Goal: Transaction & Acquisition: Book appointment/travel/reservation

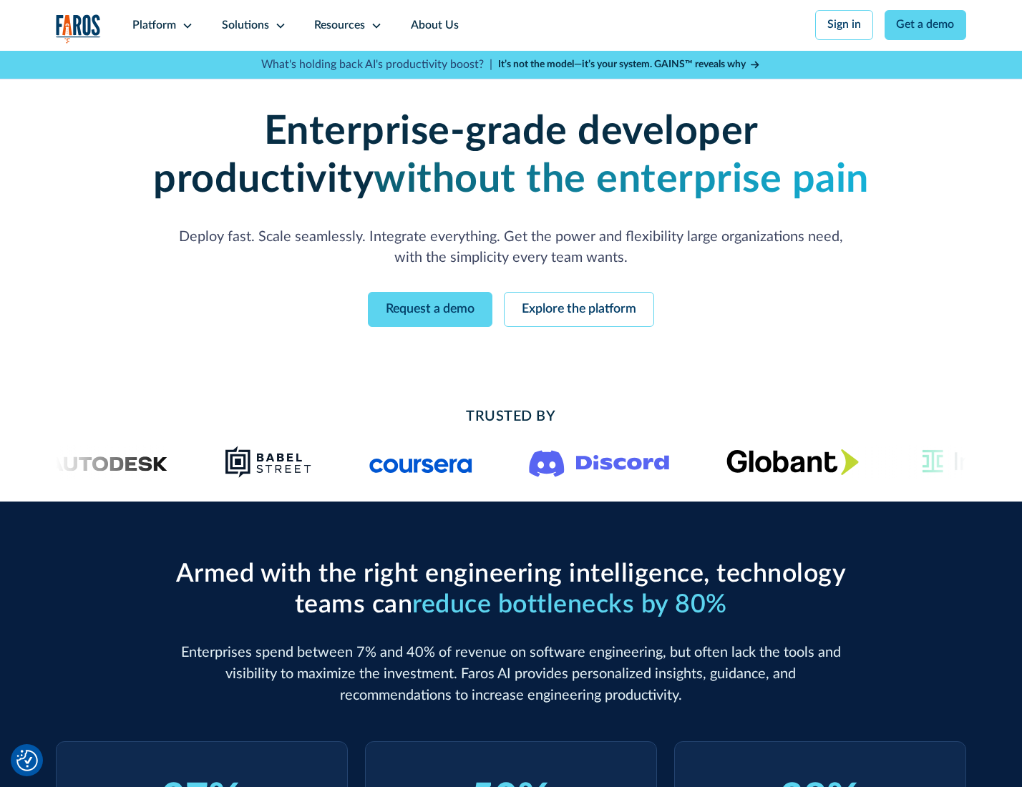
click at [185, 25] on icon at bounding box center [187, 25] width 11 height 11
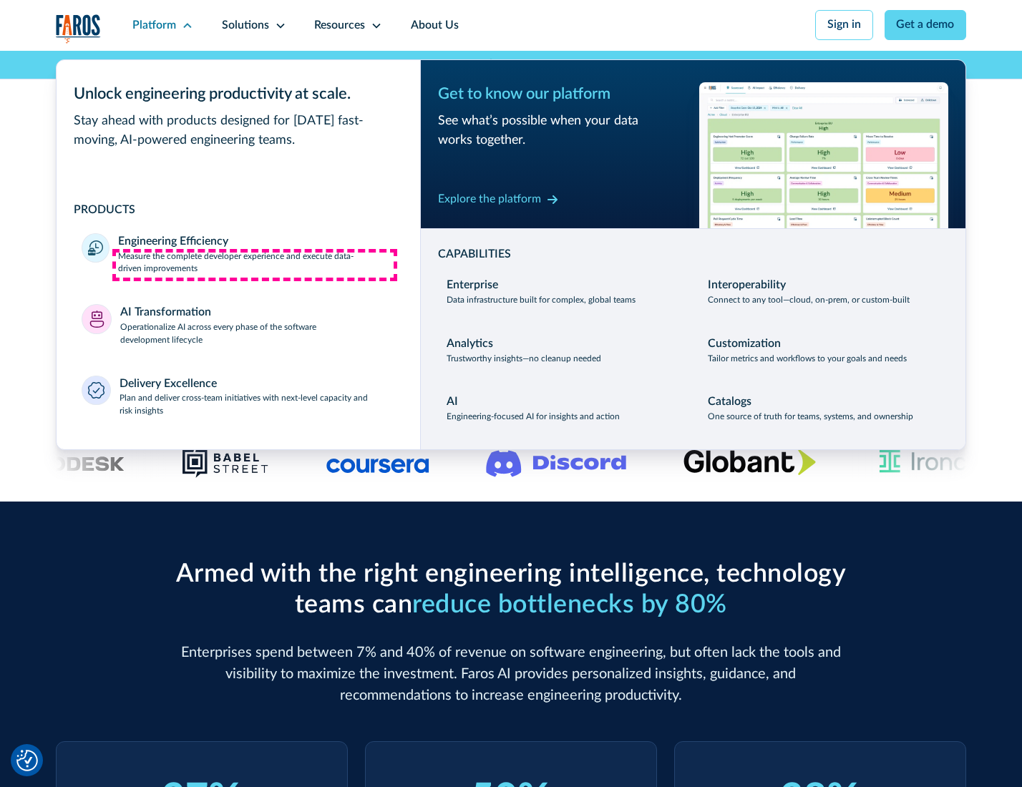
click at [255, 265] on p "Measure the complete developer experience and execute data-driven improvements" at bounding box center [256, 263] width 276 height 26
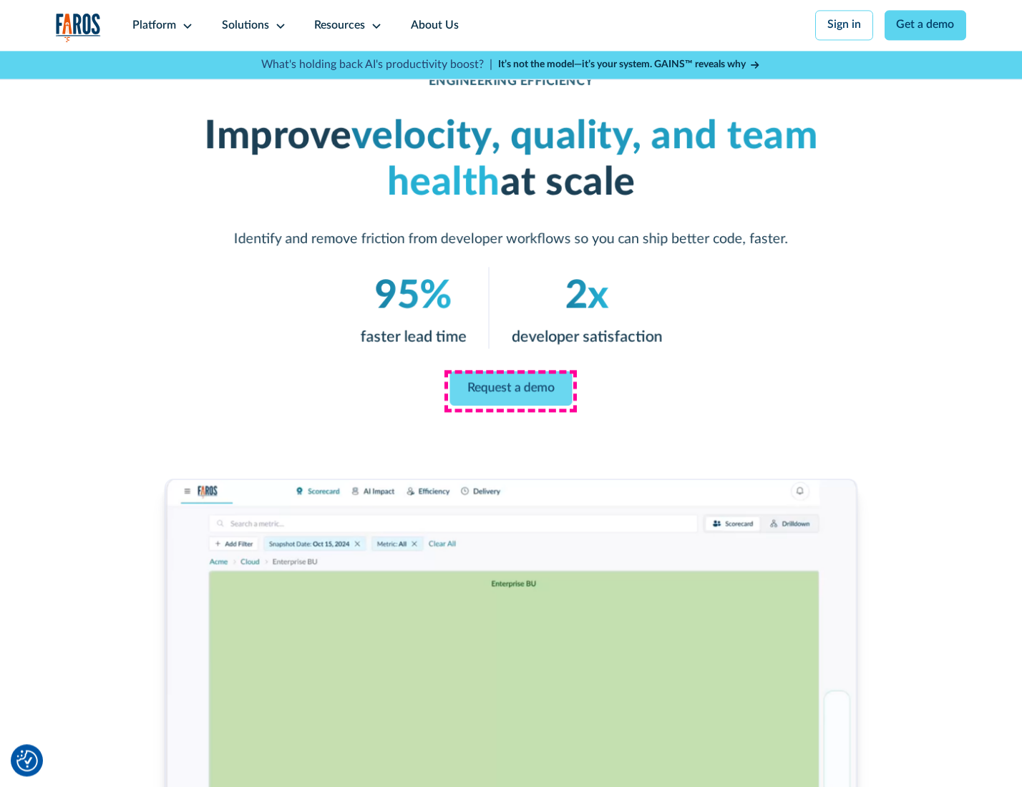
click at [510, 390] on link "Request a demo" at bounding box center [511, 388] width 122 height 34
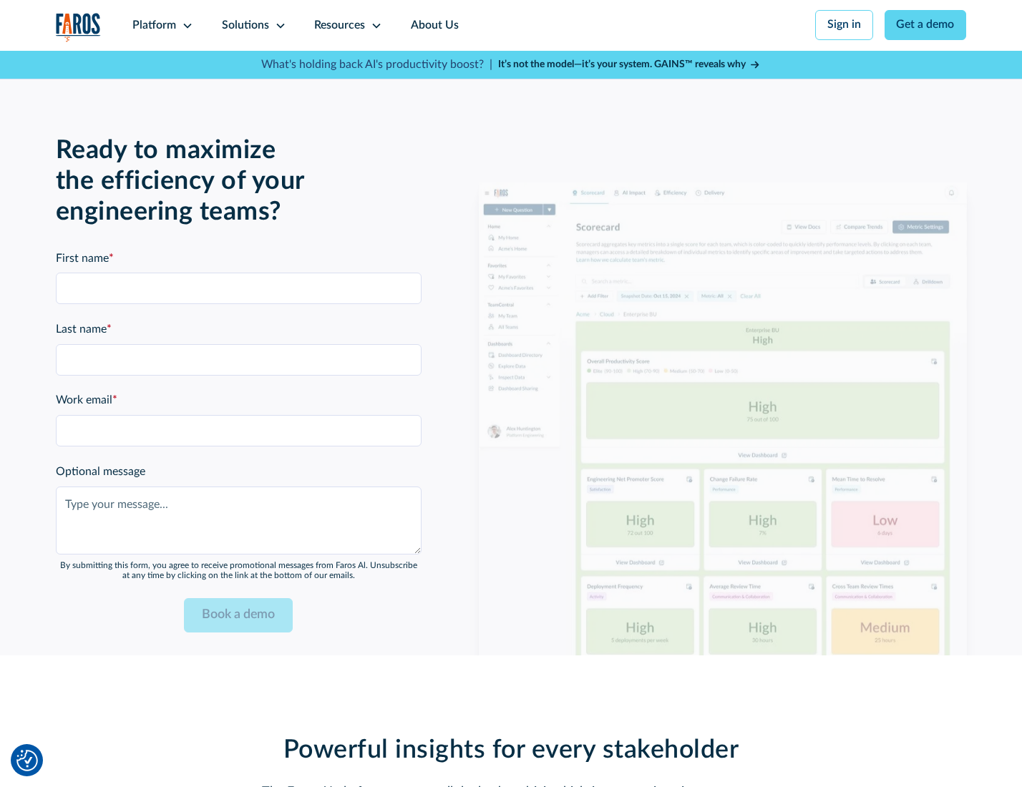
scroll to position [3115, 0]
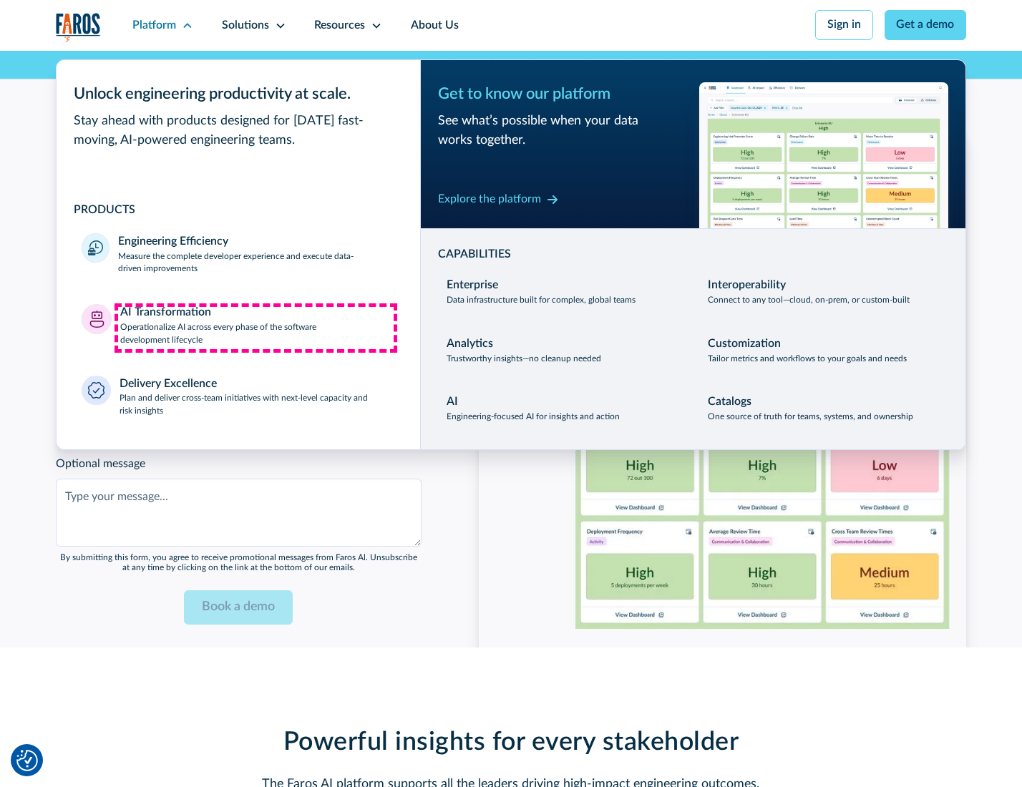
click at [255, 328] on p "Operationalize AI across every phase of the software development lifecycle" at bounding box center [257, 334] width 275 height 26
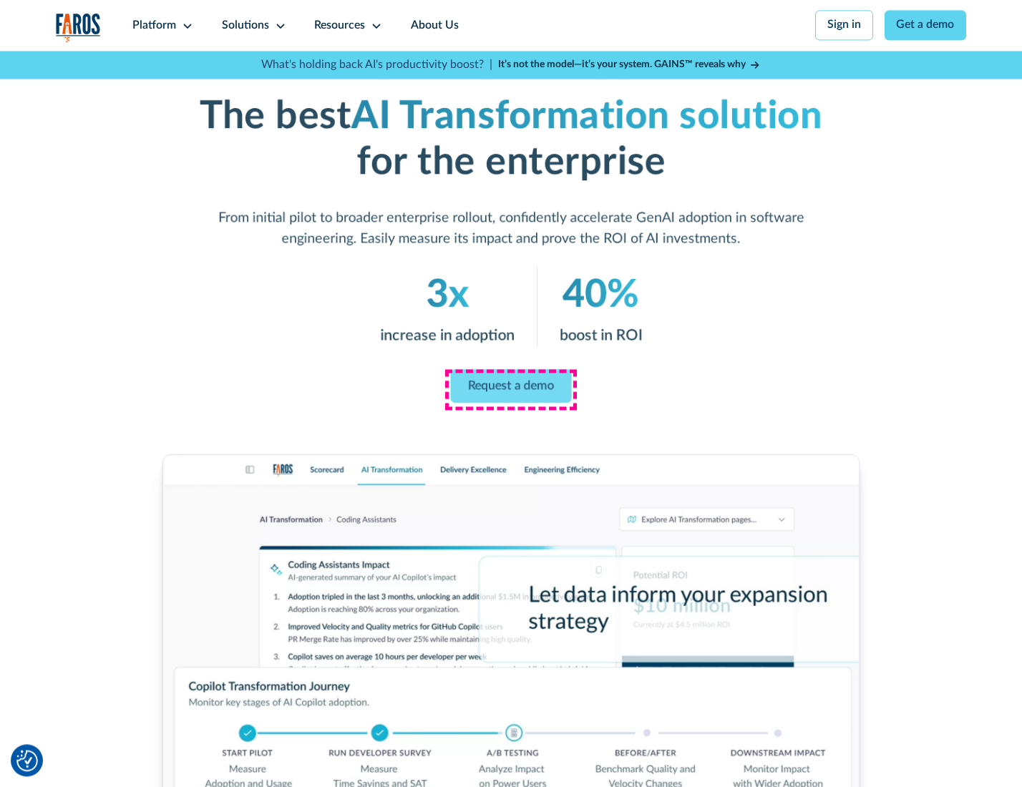
click at [510, 389] on link "Request a demo" at bounding box center [511, 386] width 121 height 34
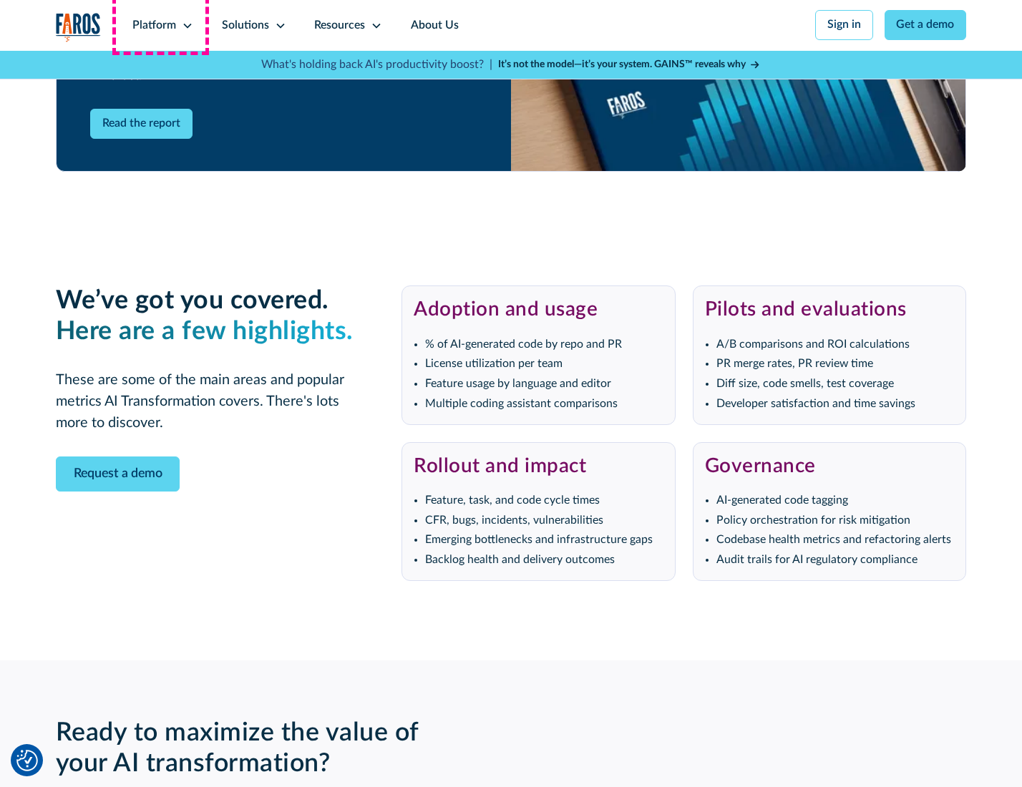
click at [160, 25] on div "Platform" at bounding box center [154, 25] width 44 height 17
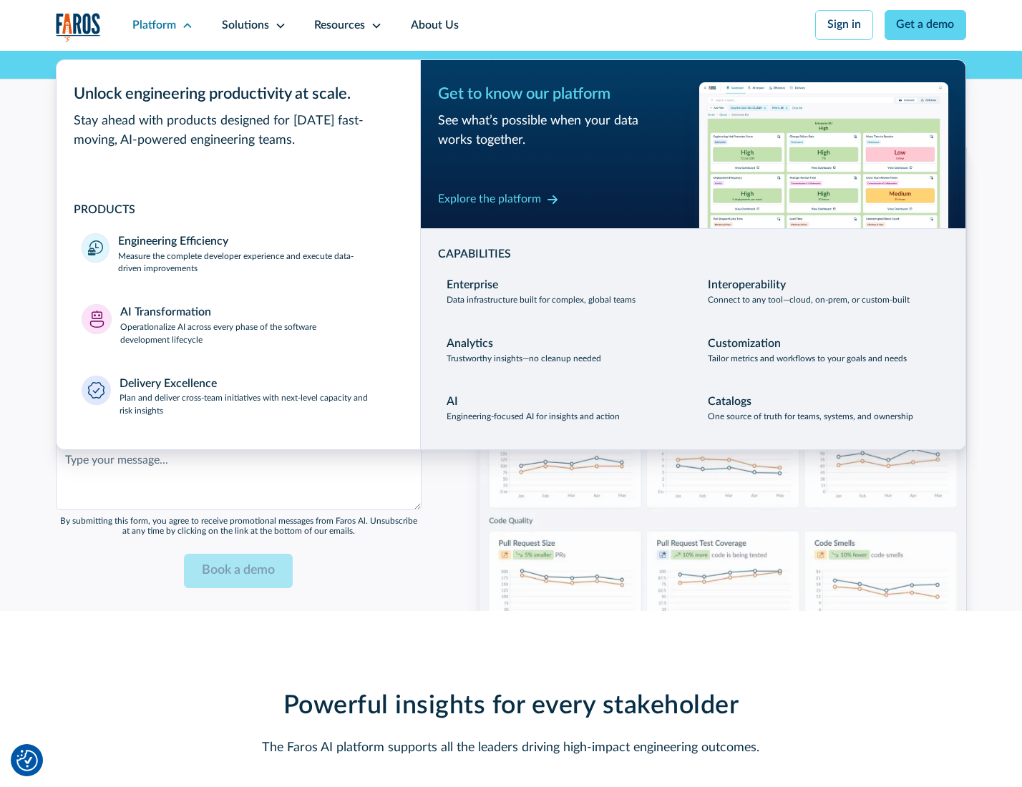
scroll to position [3460, 0]
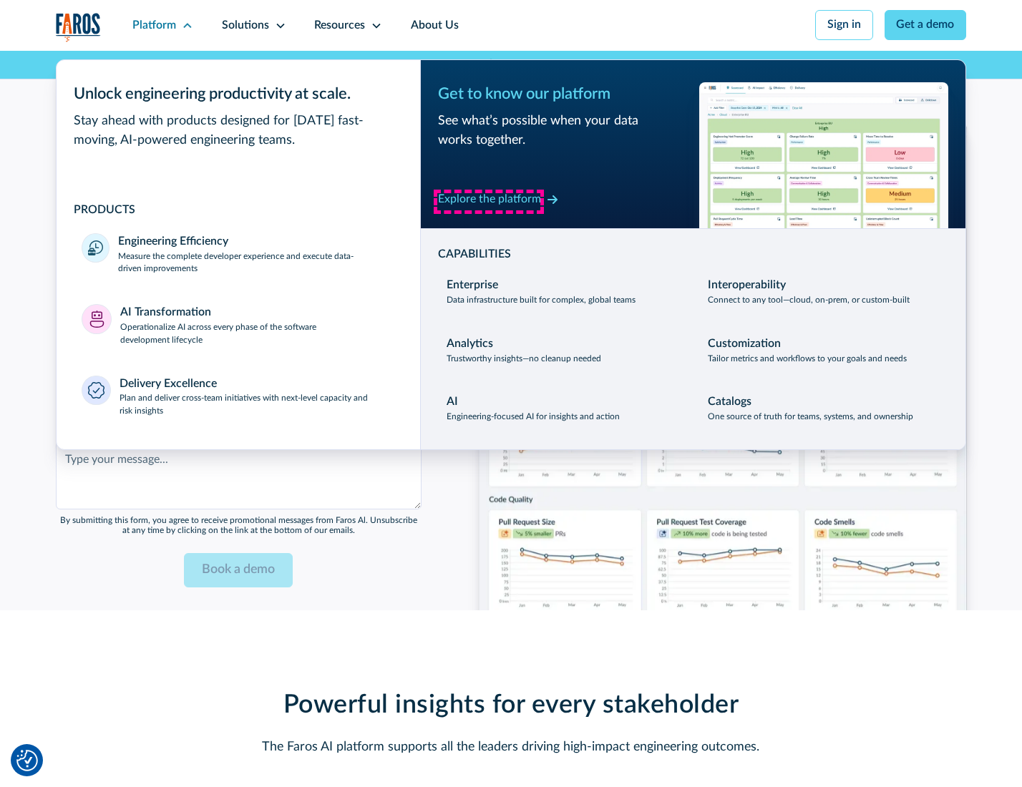
click at [489, 201] on div "Explore the platform" at bounding box center [489, 199] width 103 height 17
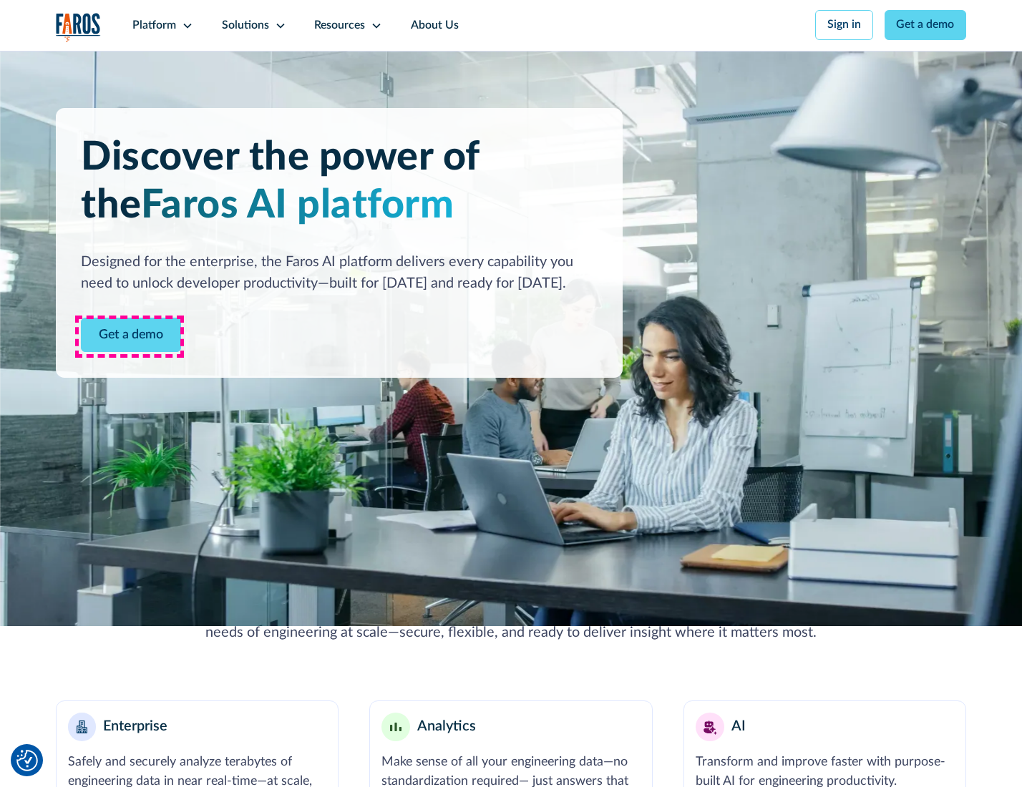
click at [130, 336] on link "Get a demo" at bounding box center [131, 335] width 100 height 35
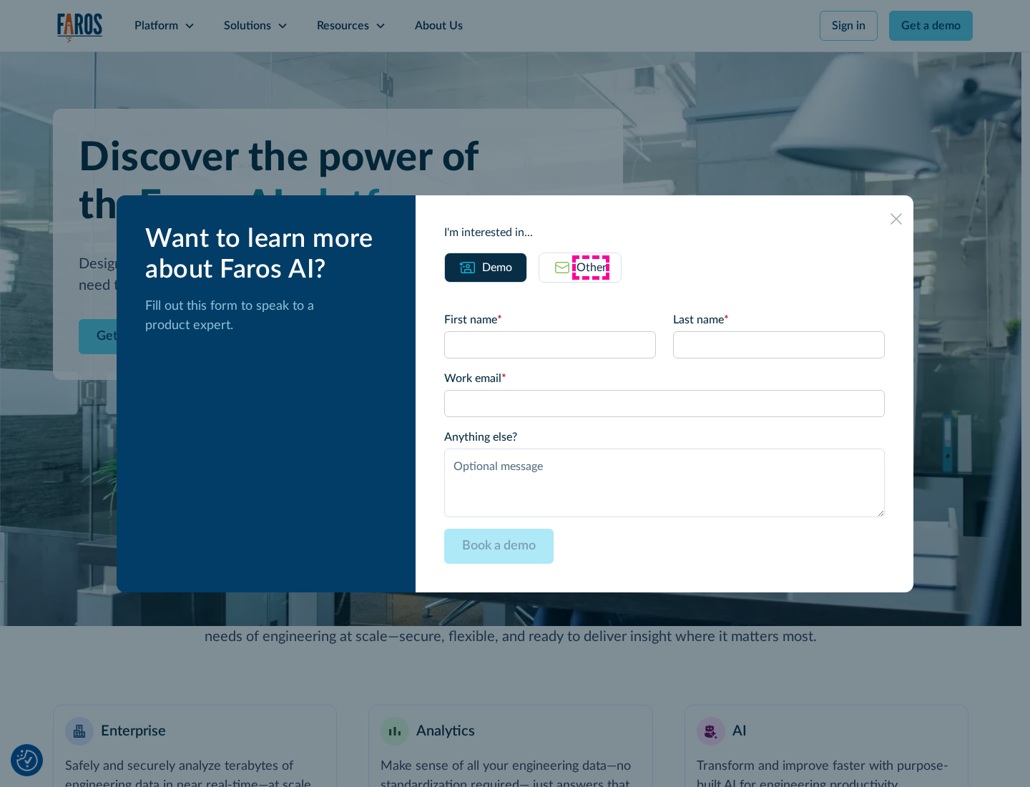
click at [591, 267] on div "Other" at bounding box center [592, 267] width 30 height 17
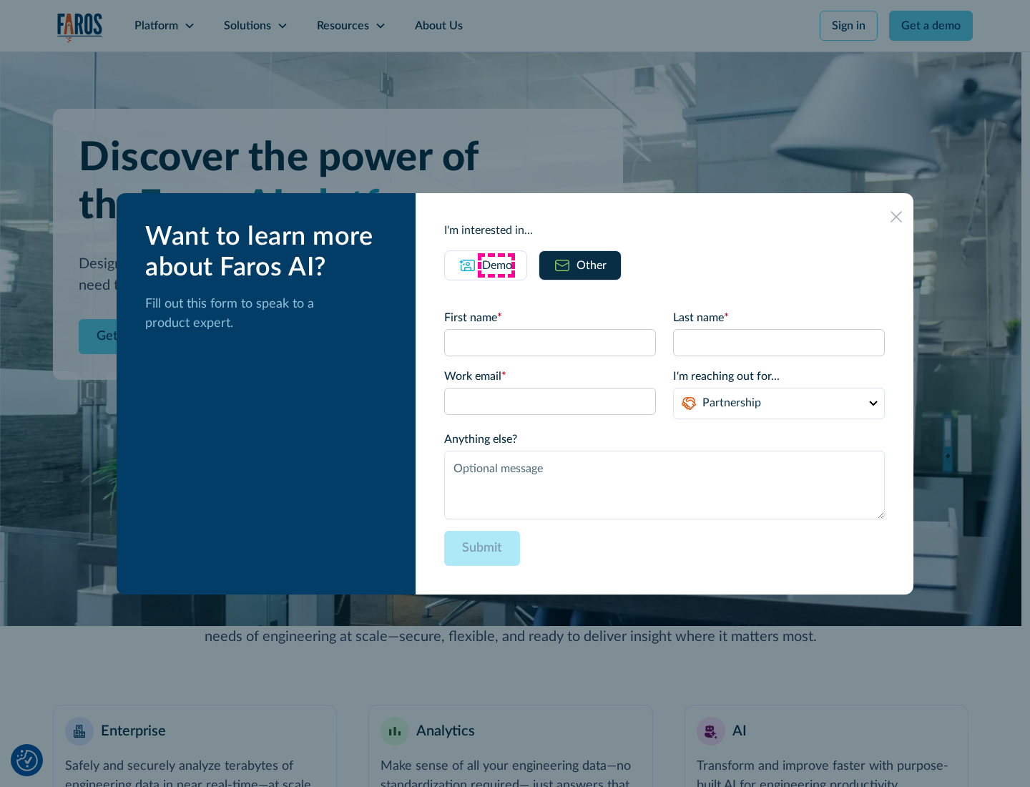
click at [496, 265] on div "Demo" at bounding box center [497, 265] width 30 height 17
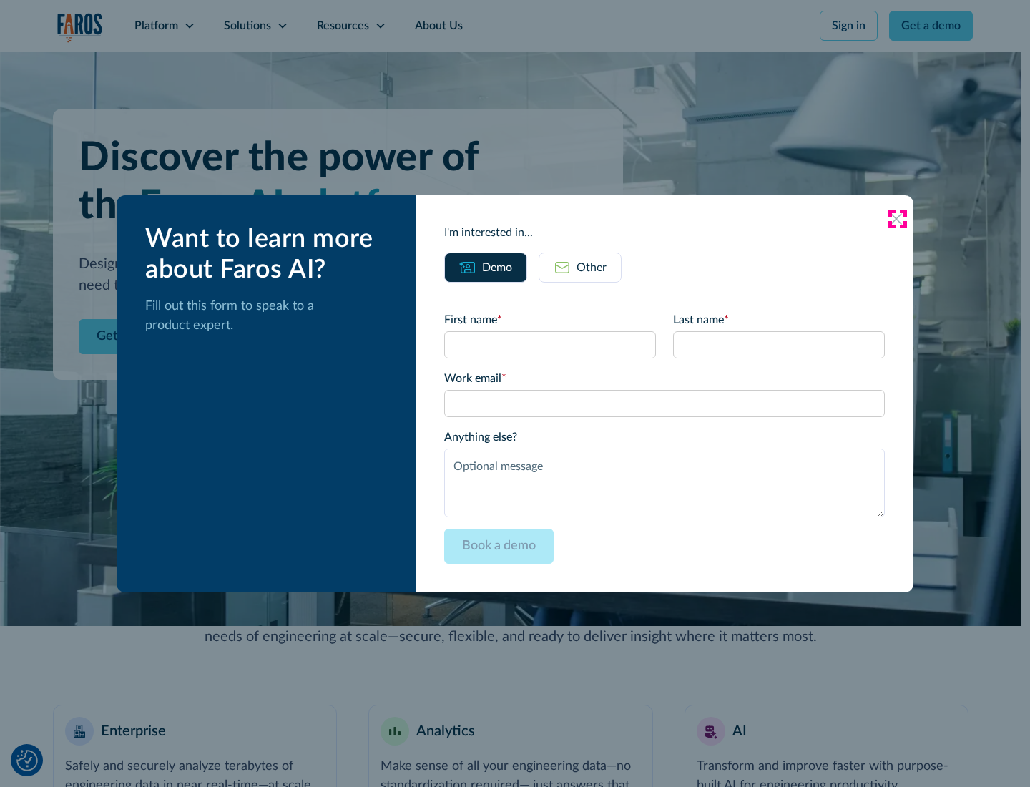
click at [897, 218] on icon at bounding box center [896, 218] width 11 height 11
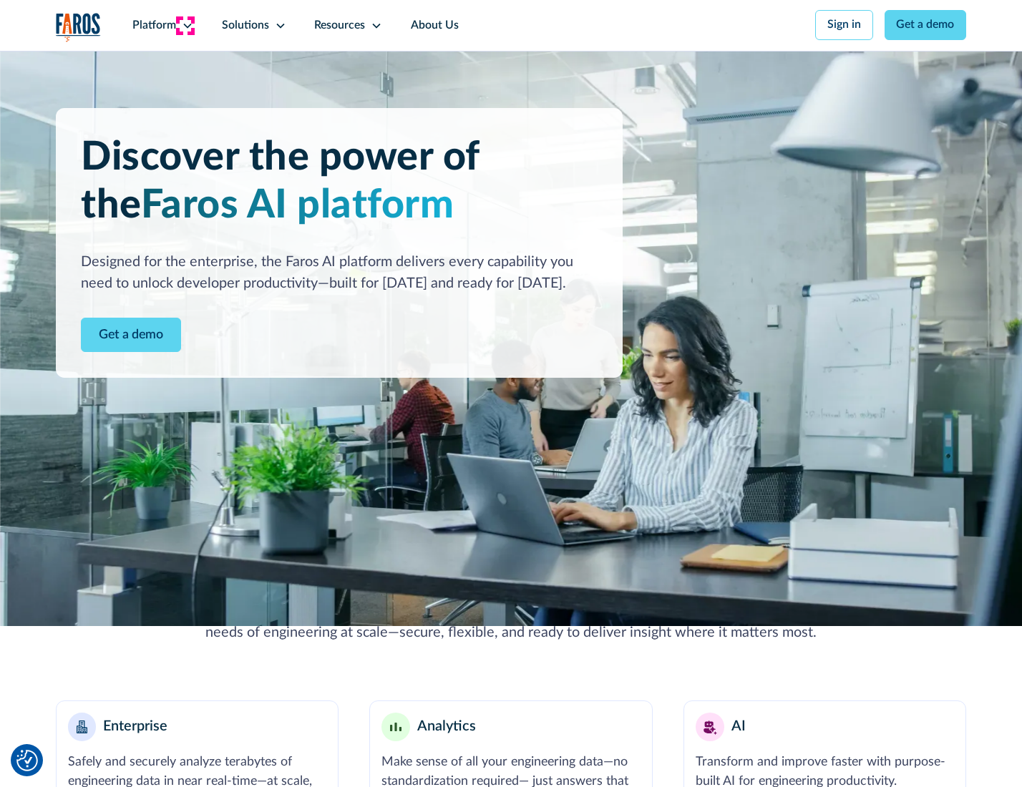
click at [185, 25] on icon at bounding box center [187, 25] width 11 height 11
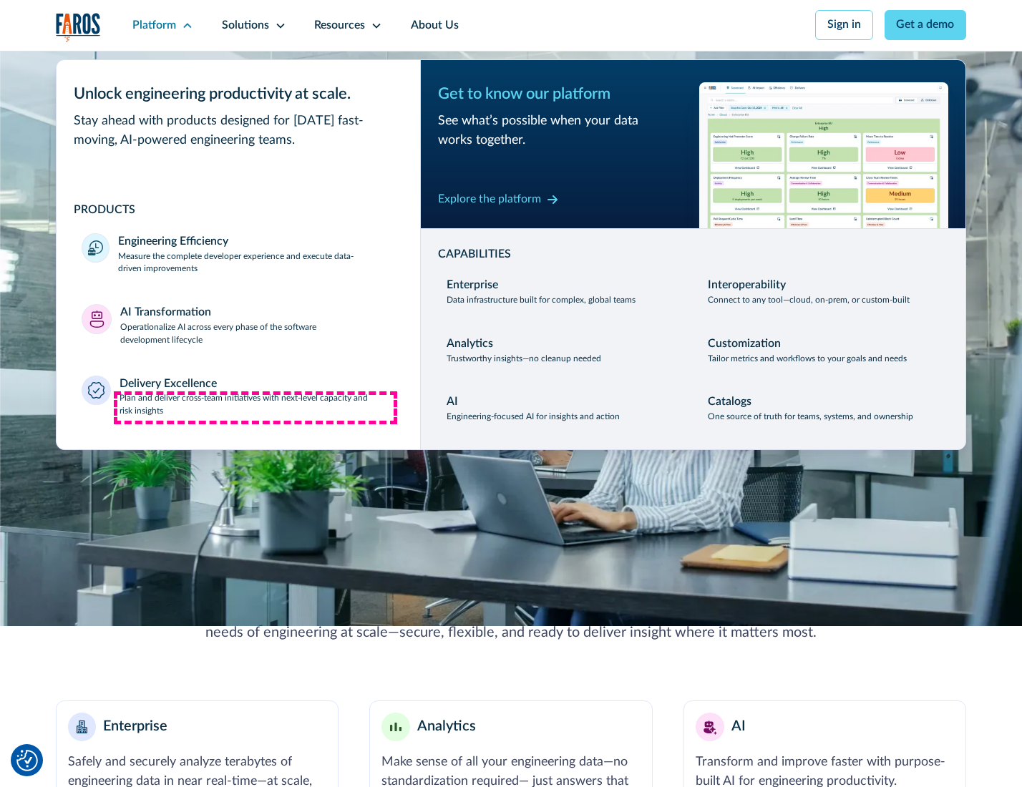
click at [255, 408] on p "Plan and deliver cross-team initiatives with next-level capacity and risk insig…" at bounding box center [256, 405] width 275 height 26
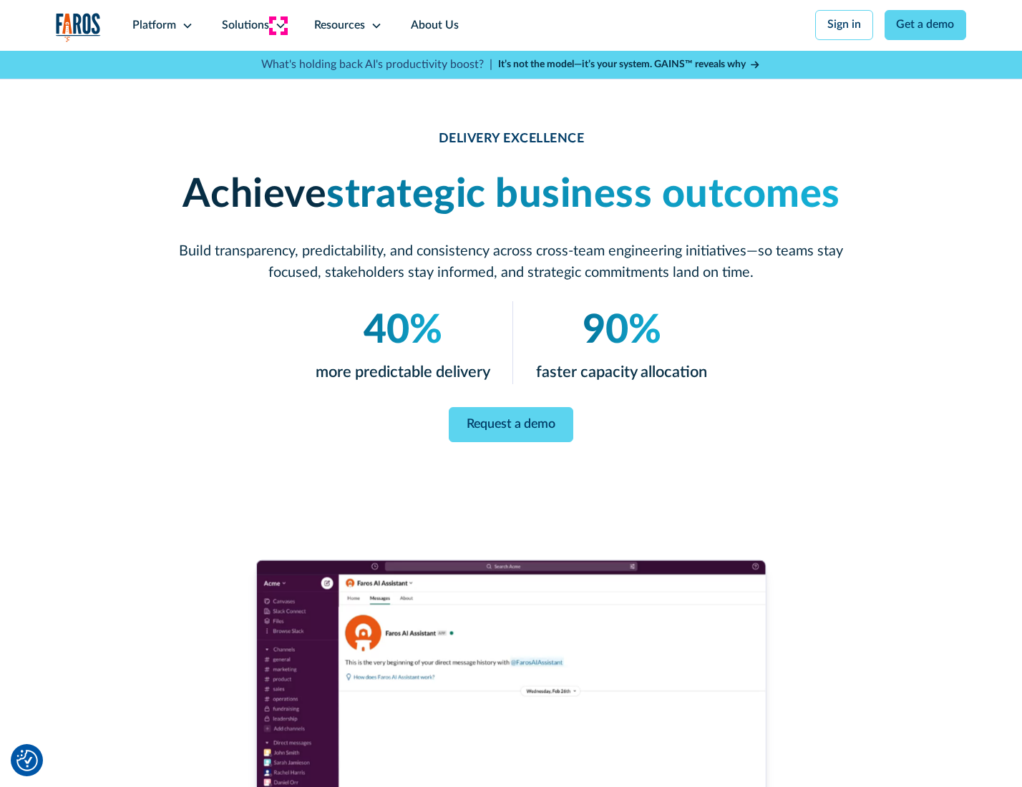
click at [278, 25] on icon at bounding box center [280, 25] width 11 height 11
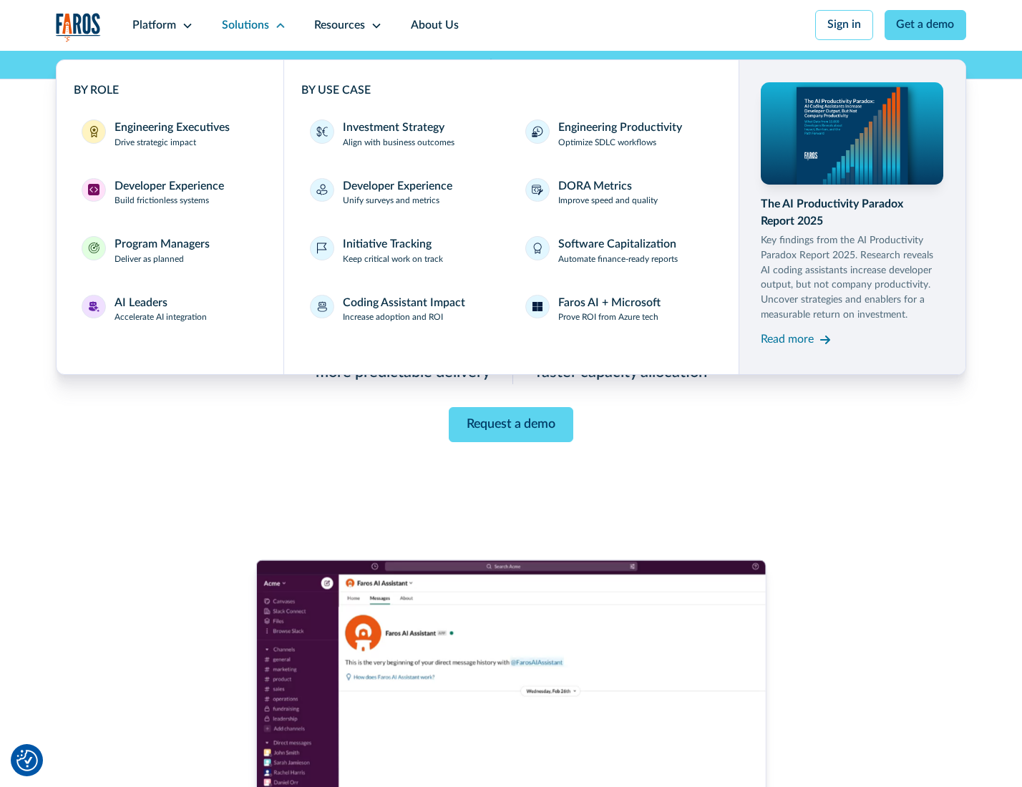
click at [167, 135] on div "Engineering Executives" at bounding box center [171, 127] width 115 height 17
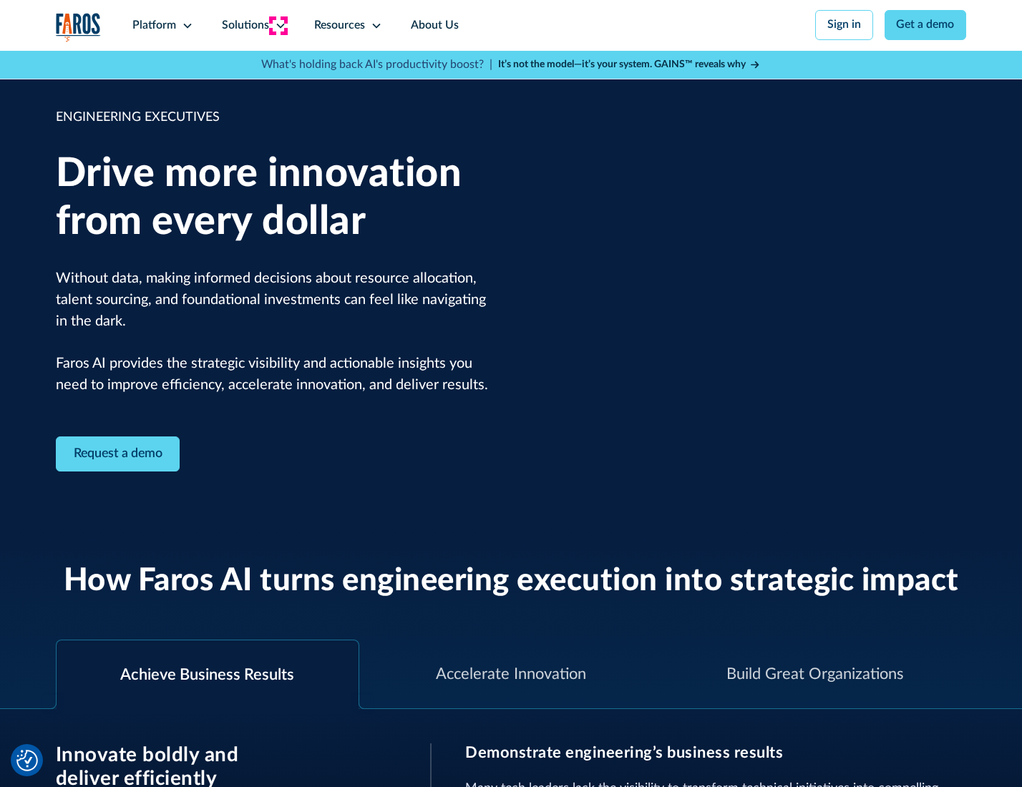
click at [278, 25] on icon at bounding box center [280, 25] width 11 height 11
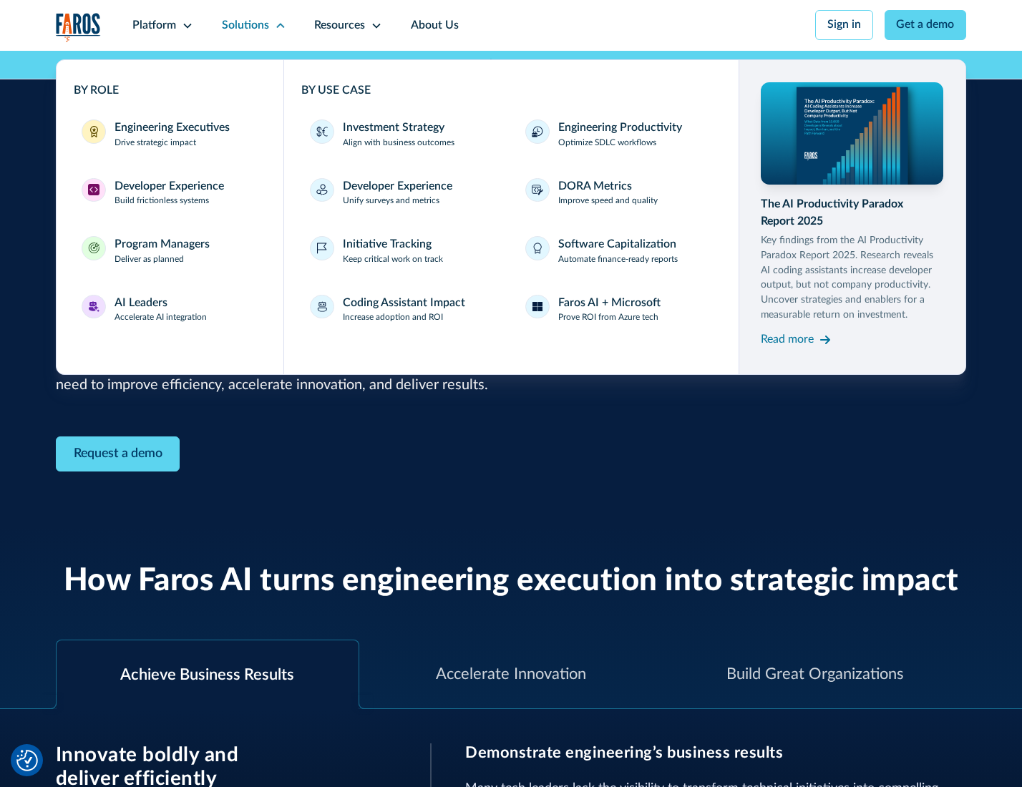
click at [167, 187] on div "Developer Experience" at bounding box center [168, 186] width 109 height 17
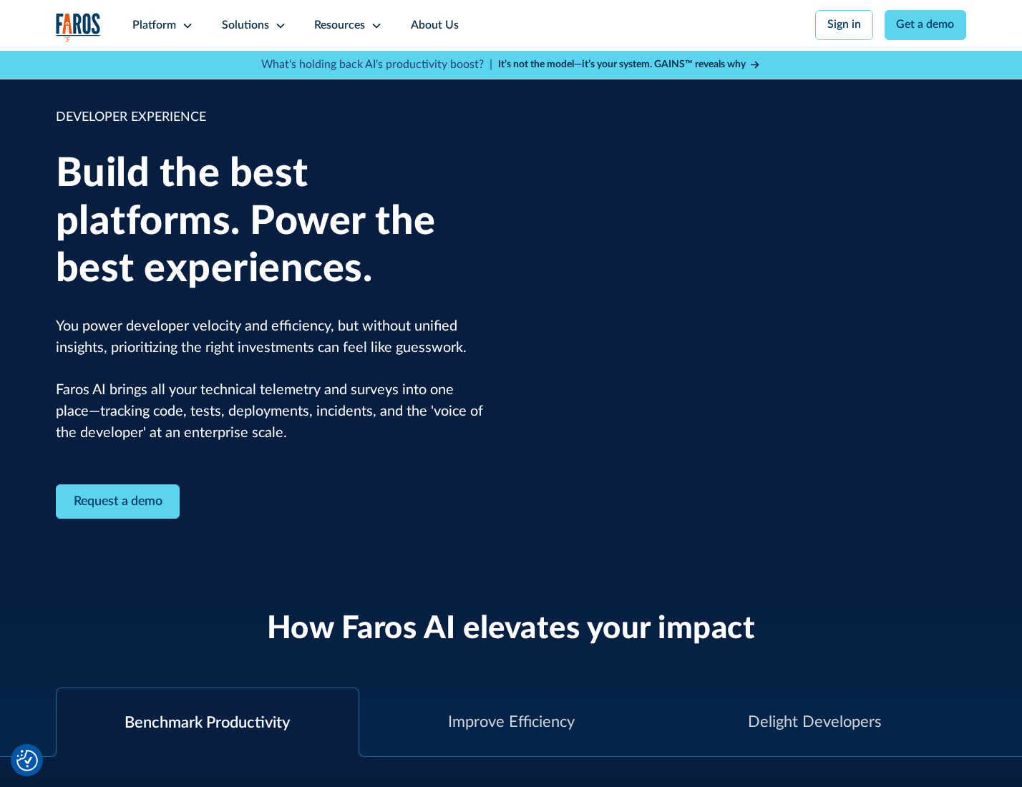
click at [252, 25] on div "Solutions" at bounding box center [245, 25] width 47 height 17
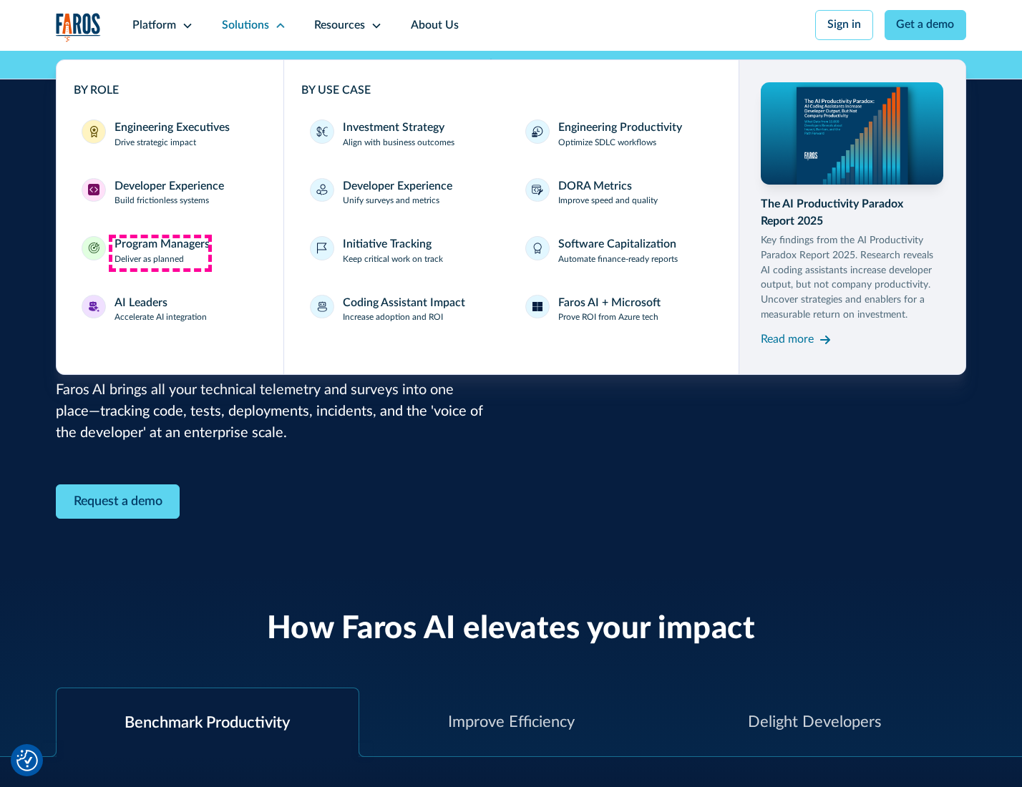
click at [160, 253] on div "Program Managers" at bounding box center [161, 244] width 95 height 17
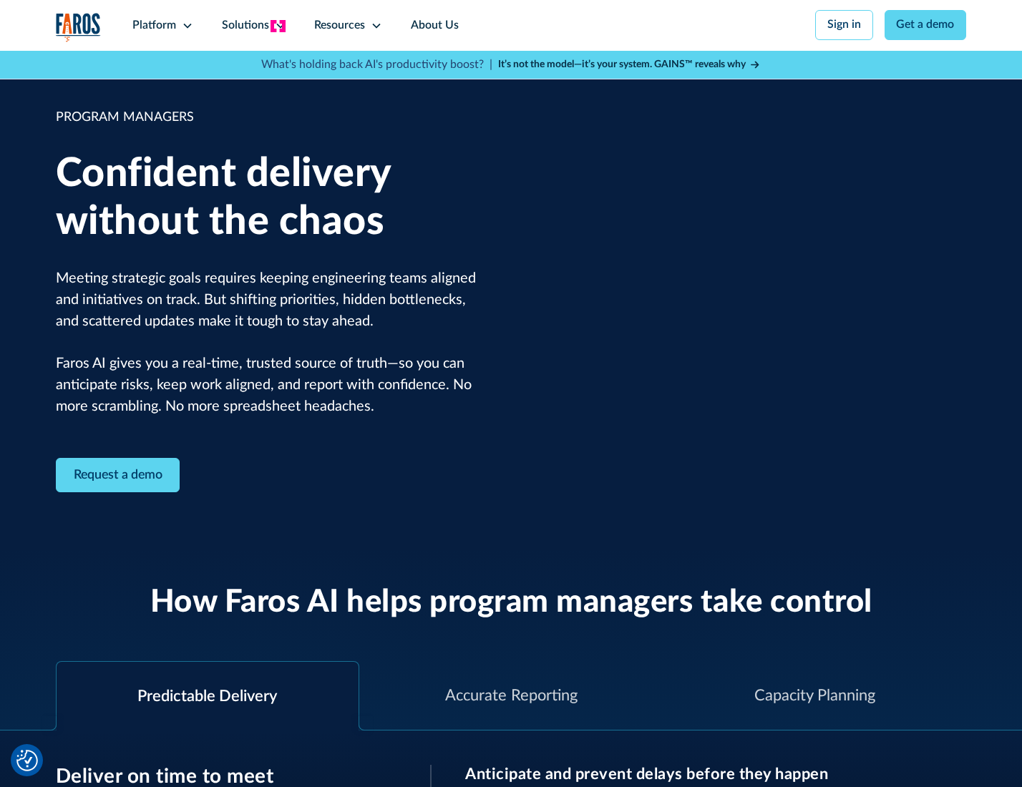
click at [278, 26] on icon at bounding box center [280, 25] width 11 height 11
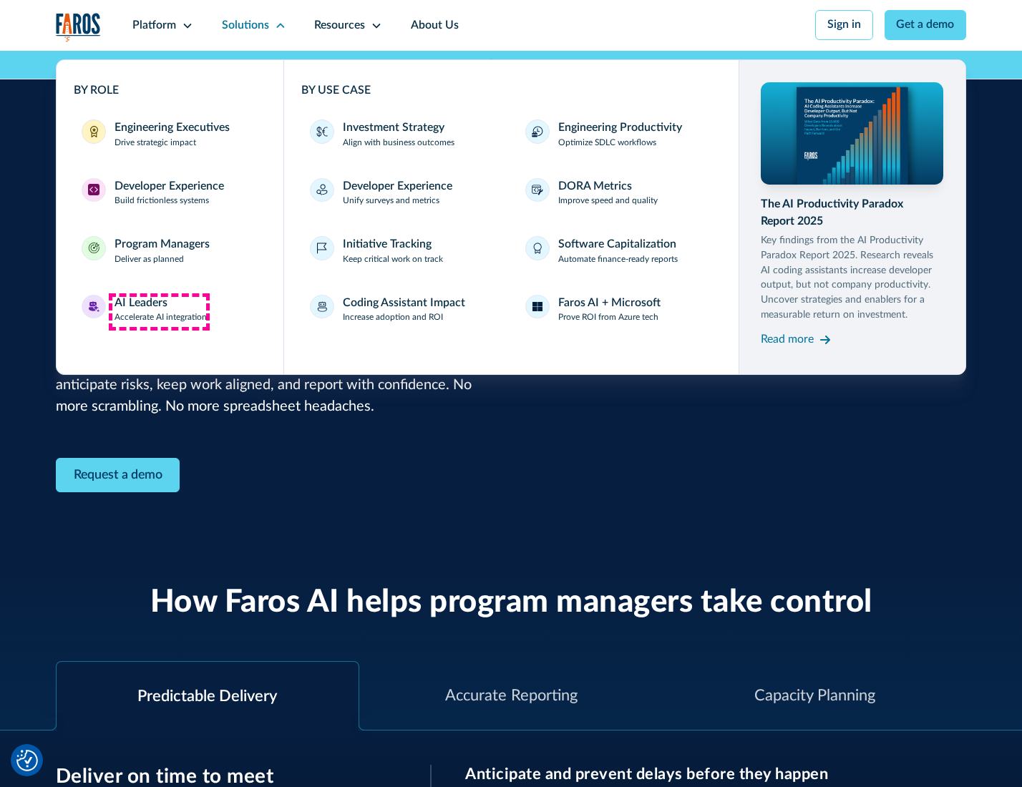
click at [159, 311] on div "AI Leaders" at bounding box center [140, 303] width 53 height 17
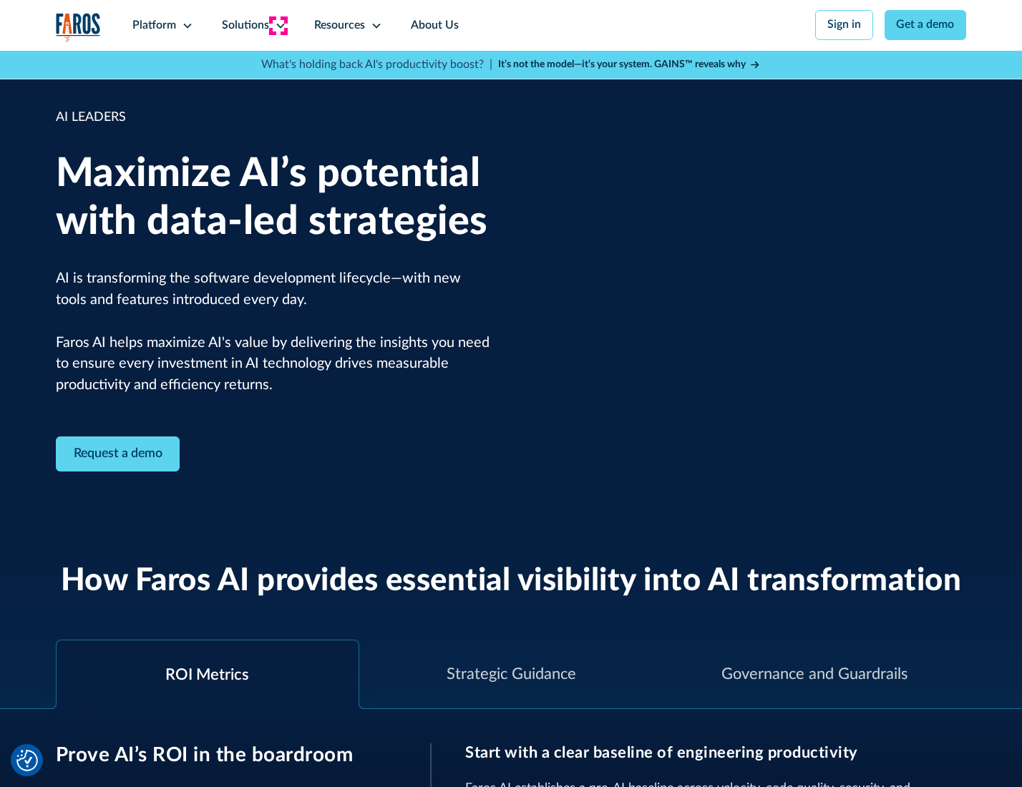
click at [278, 25] on icon at bounding box center [280, 25] width 11 height 11
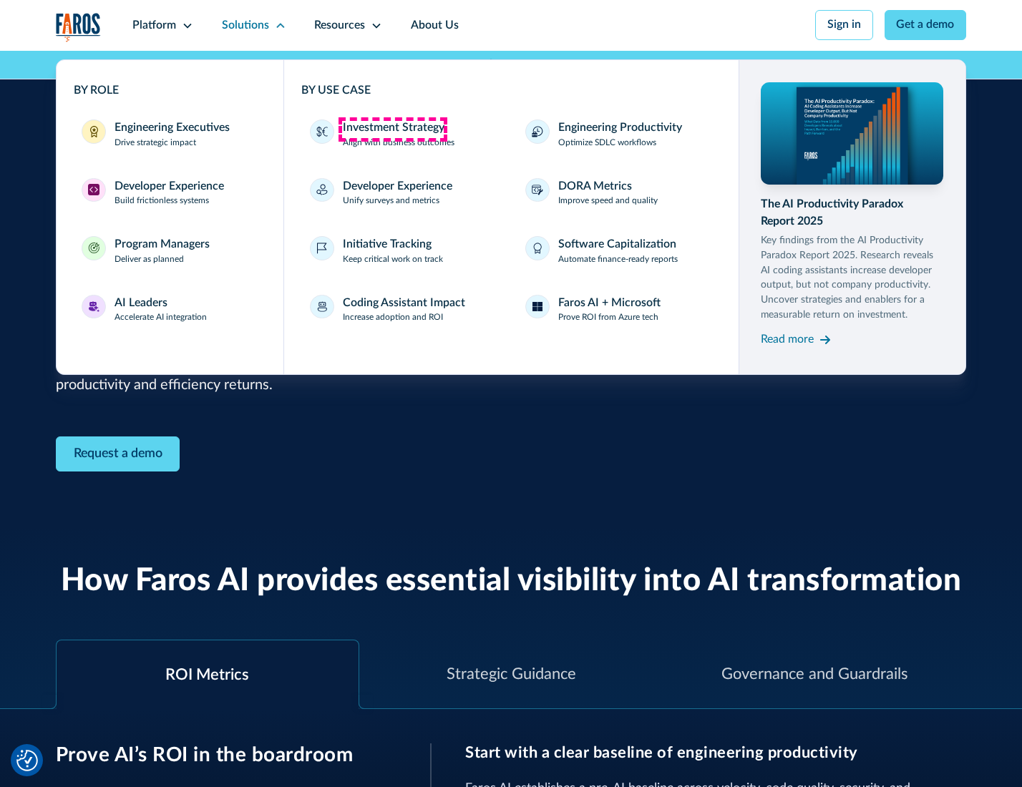
click at [392, 129] on div "Investment Strategy" at bounding box center [394, 127] width 102 height 17
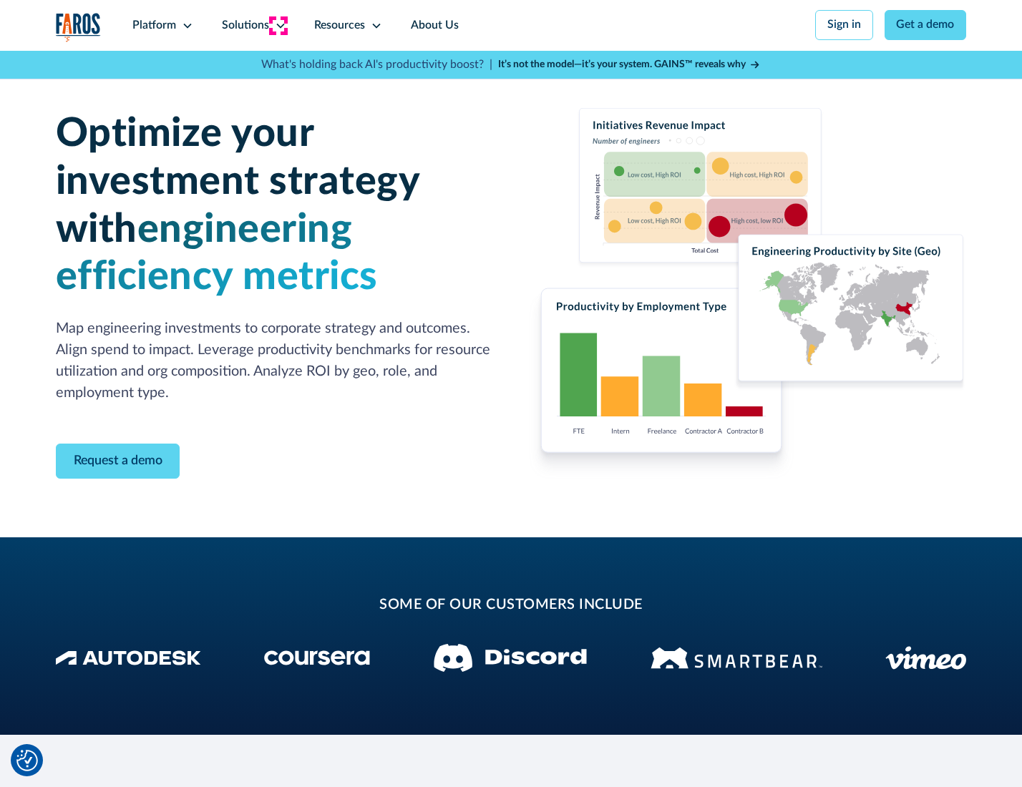
click at [278, 25] on icon at bounding box center [280, 25] width 11 height 11
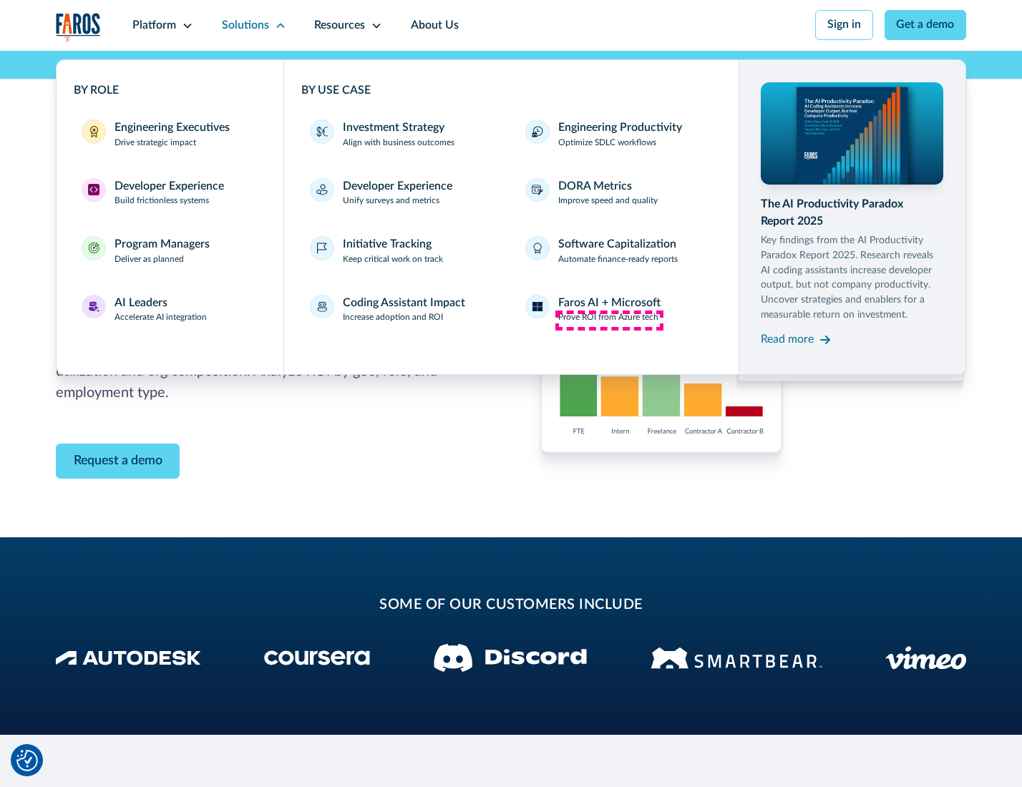
click at [609, 320] on p "Prove ROI from Azure tech" at bounding box center [608, 317] width 100 height 13
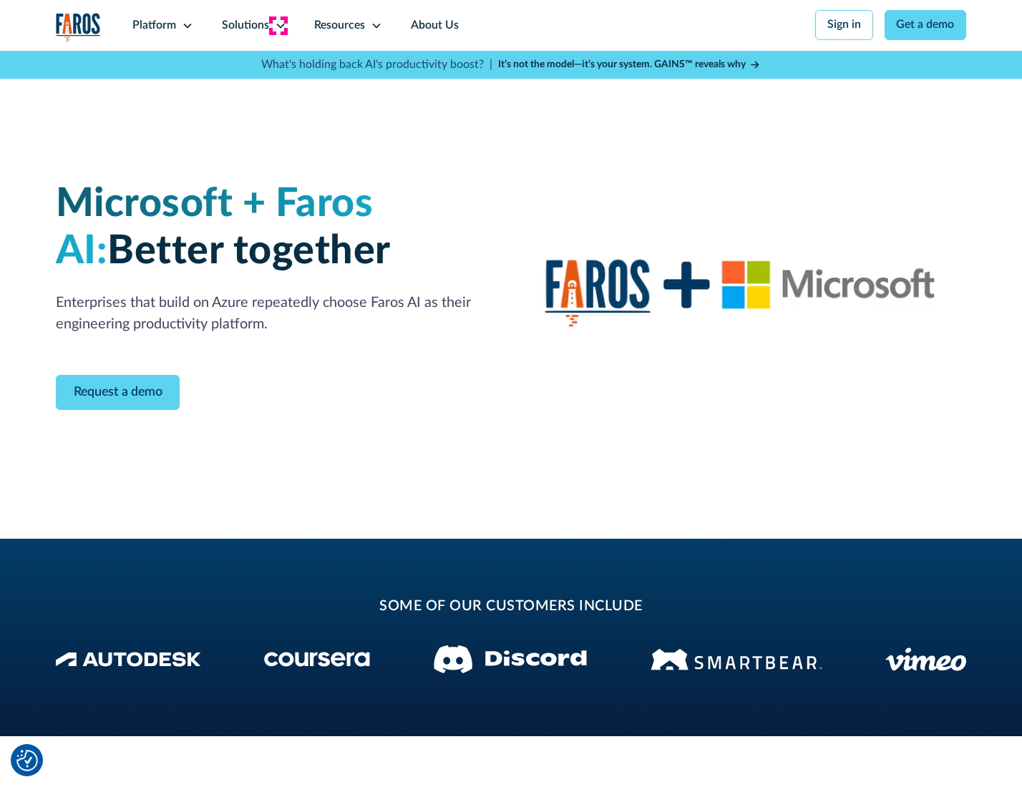
click at [278, 25] on icon at bounding box center [280, 25] width 11 height 11
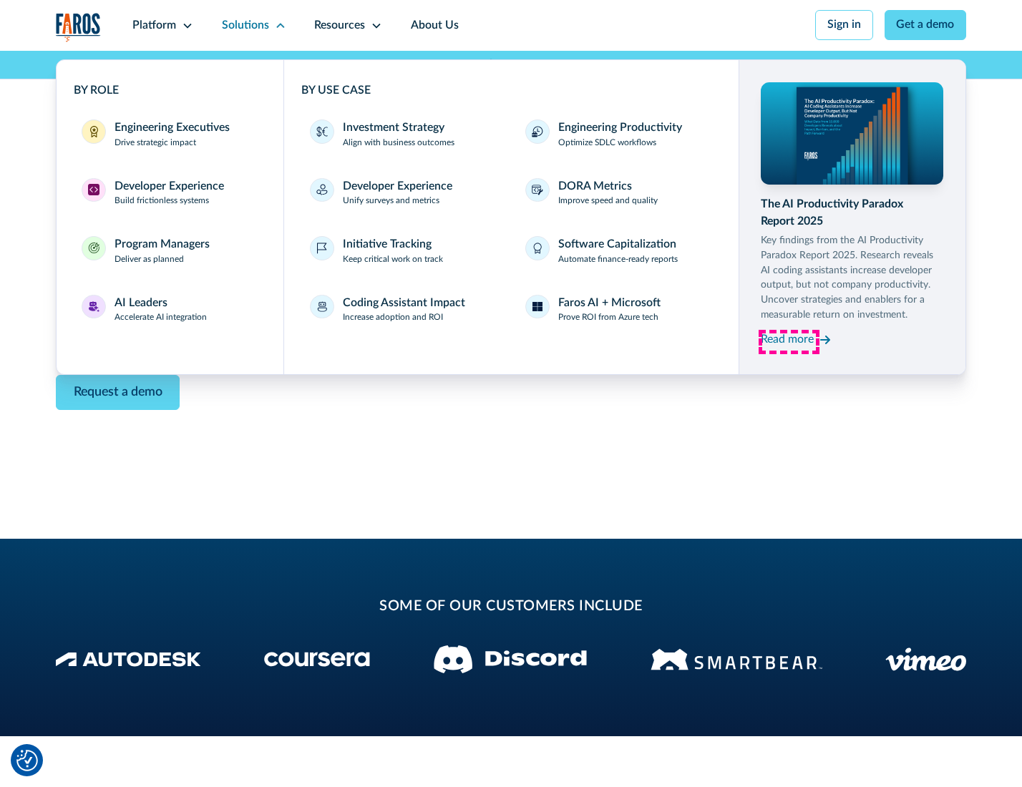
click at [788, 342] on div "Read more" at bounding box center [787, 339] width 53 height 17
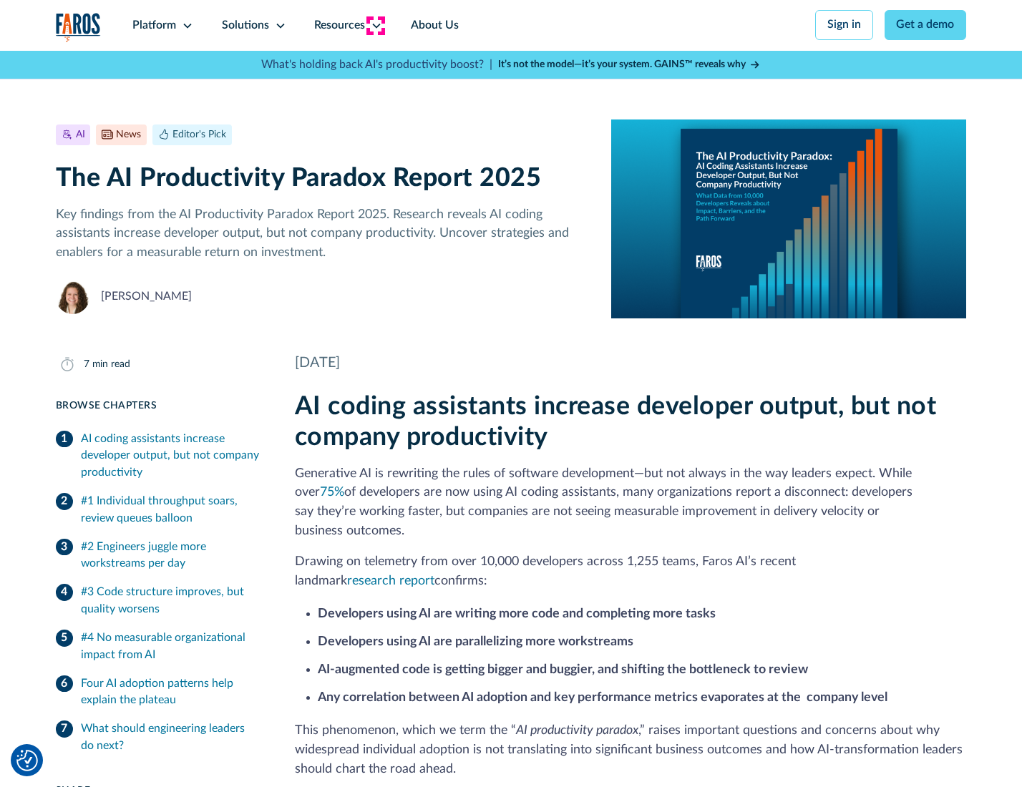
click at [375, 25] on icon at bounding box center [376, 25] width 11 height 11
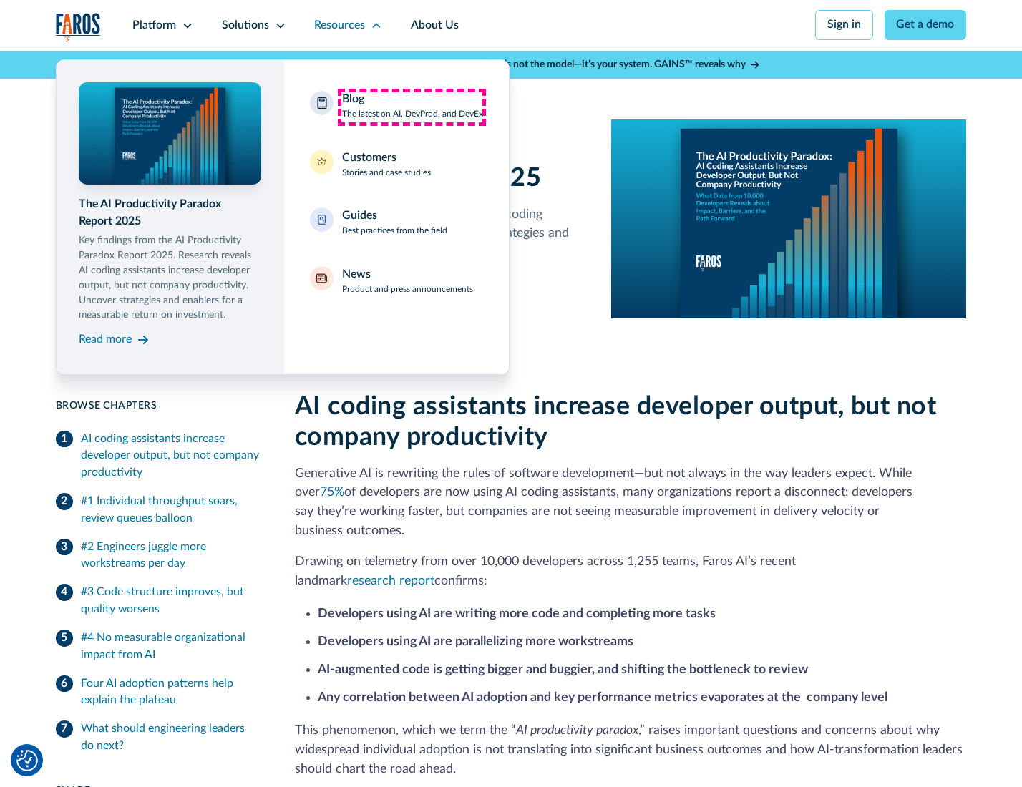
click at [411, 107] on div "Blog The latest on AI, DevProd, and DevEx" at bounding box center [412, 106] width 141 height 30
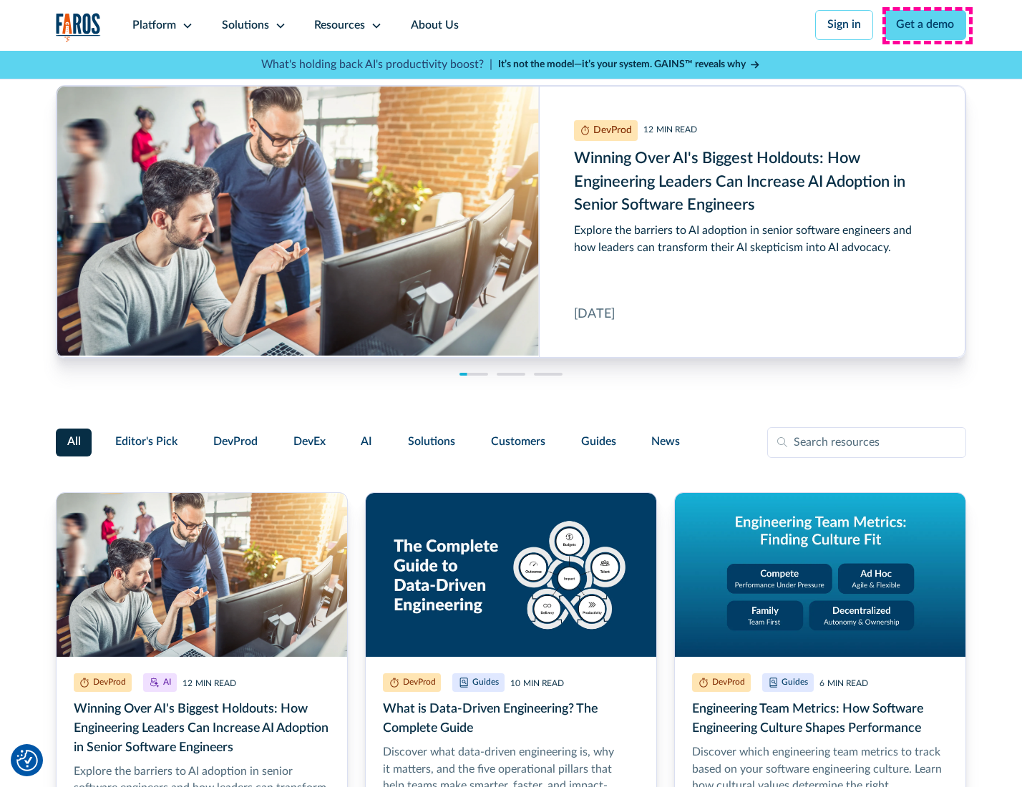
click at [927, 25] on link "Get a demo" at bounding box center [925, 25] width 82 height 30
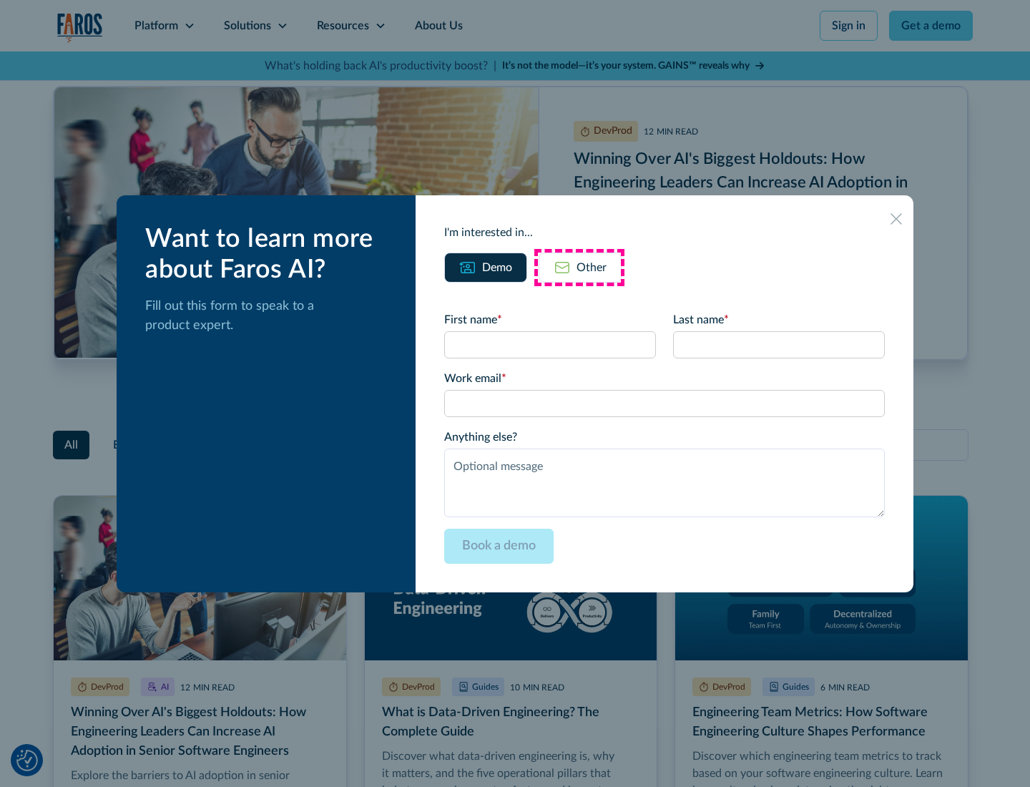
click at [580, 267] on div "Other" at bounding box center [592, 267] width 30 height 17
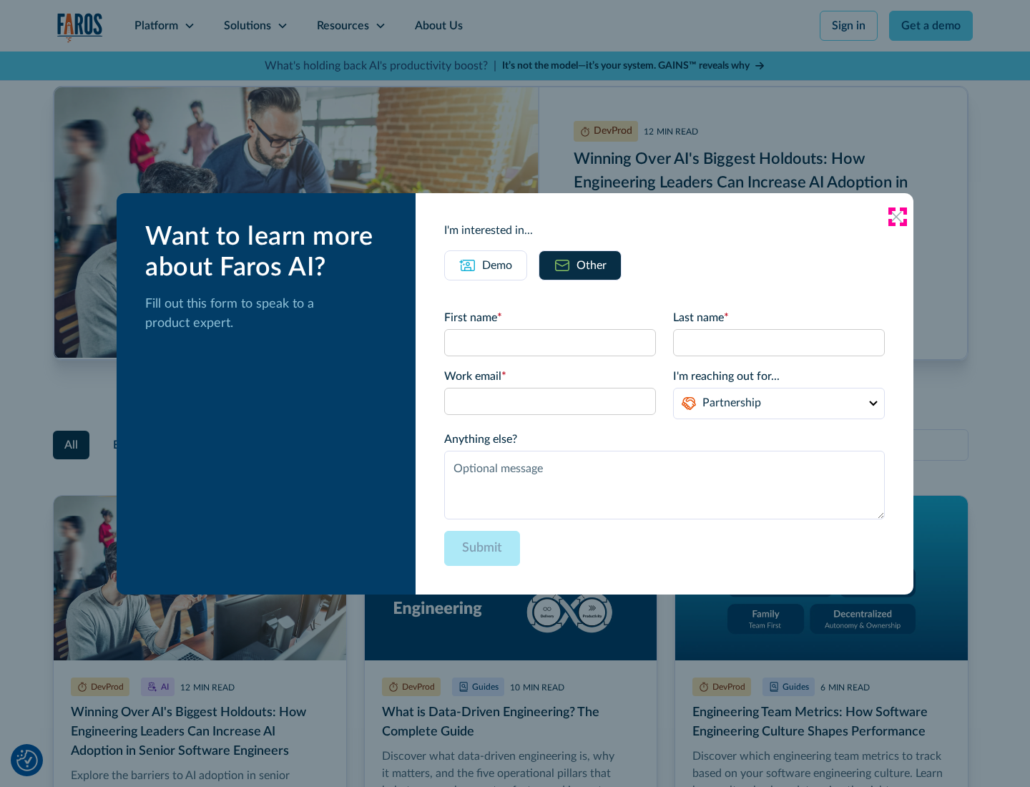
click at [897, 216] on icon at bounding box center [896, 216] width 11 height 11
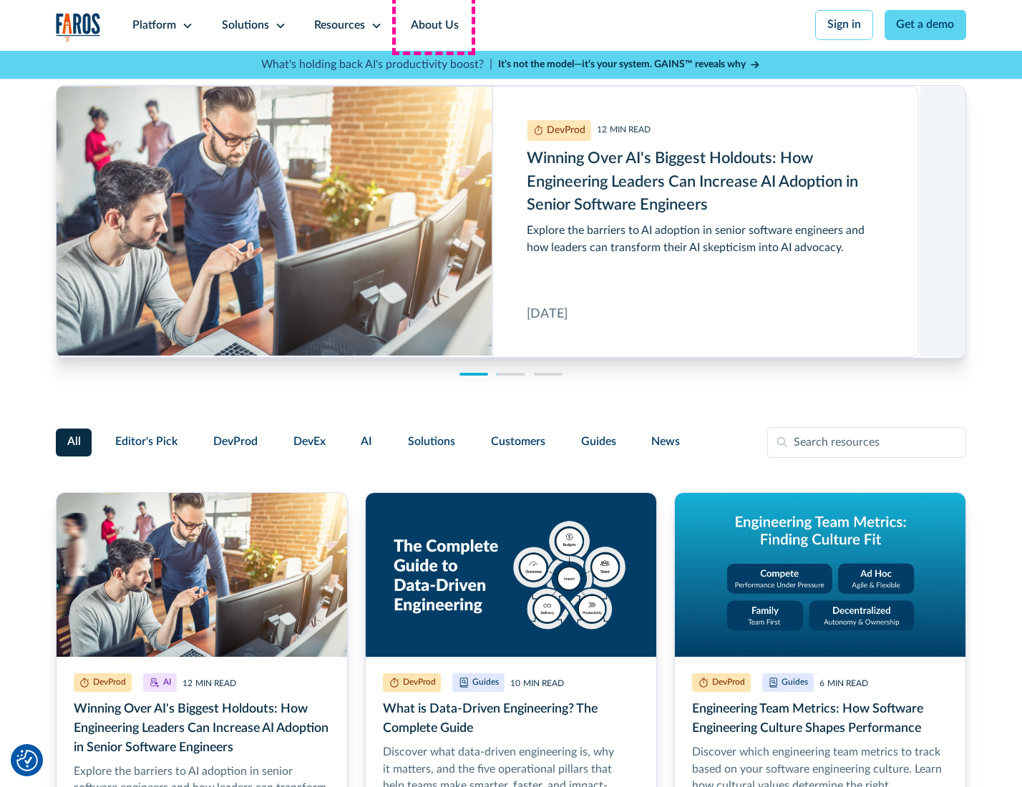
click at [433, 25] on link "About Us" at bounding box center [434, 25] width 77 height 51
